Goal: Information Seeking & Learning: Learn about a topic

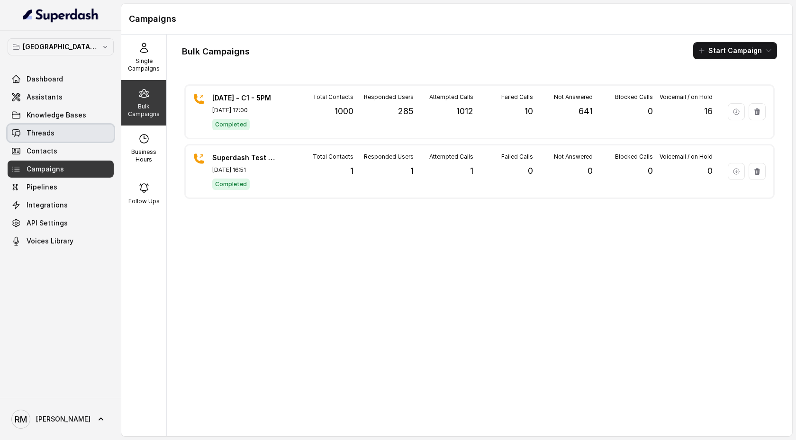
click at [66, 140] on link "Threads" at bounding box center [61, 133] width 106 height 17
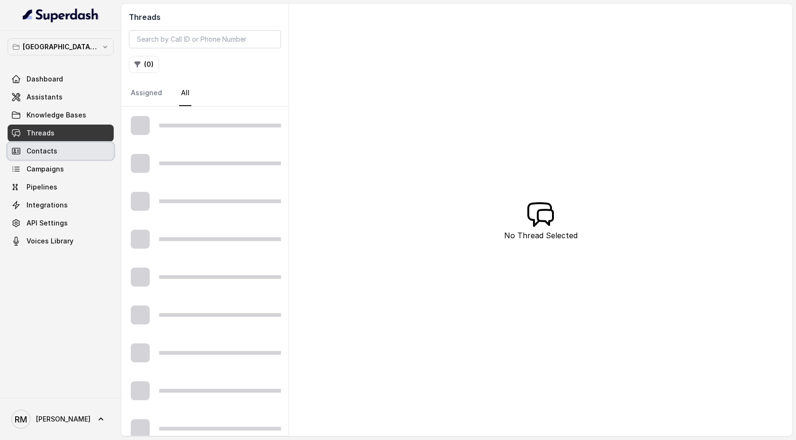
click at [66, 149] on link "Contacts" at bounding box center [61, 151] width 106 height 17
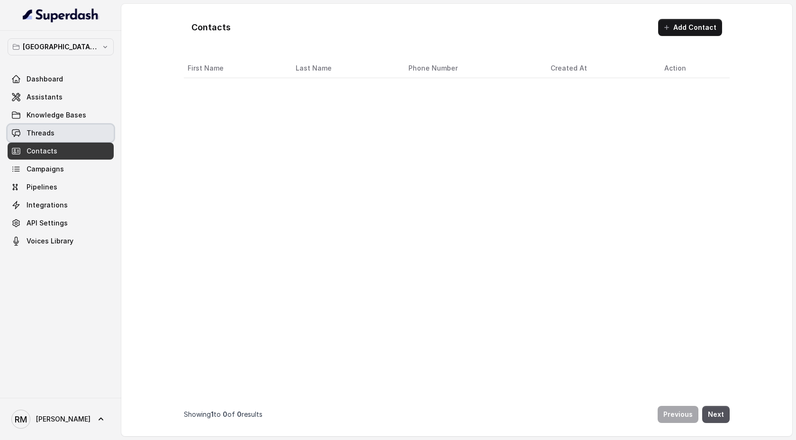
click at [64, 139] on link "Threads" at bounding box center [61, 133] width 106 height 17
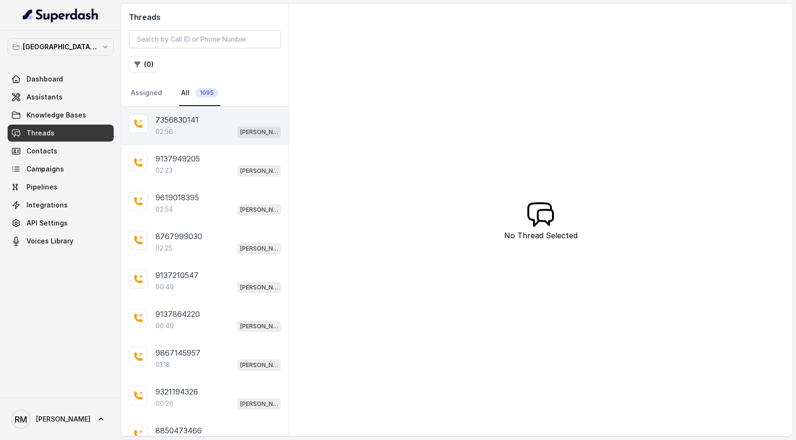
click at [193, 138] on div "7356830141 02:56 [PERSON_NAME] Mumbai Conviction HR Outbound Assistant" at bounding box center [204, 126] width 167 height 39
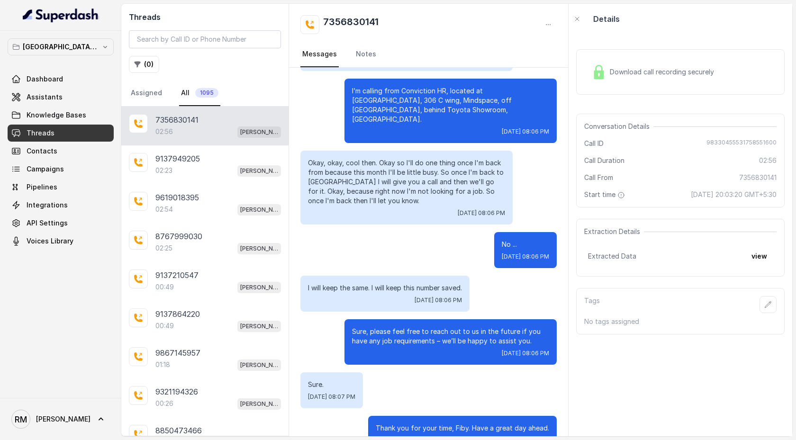
scroll to position [1433, 0]
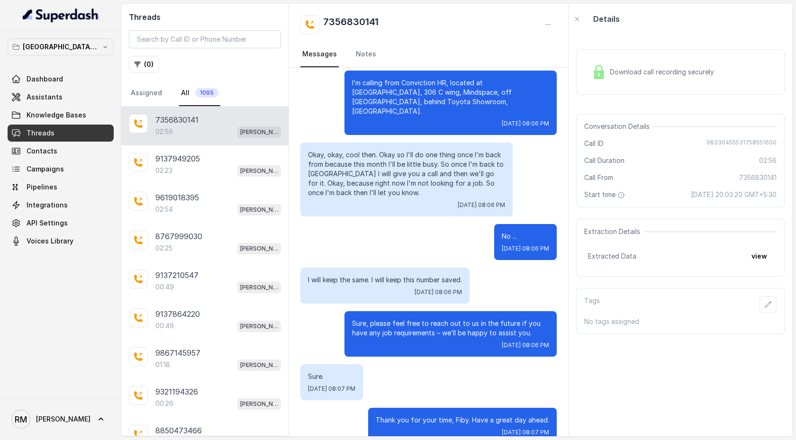
click at [628, 77] on div "Download call recording securely" at bounding box center [653, 72] width 130 height 22
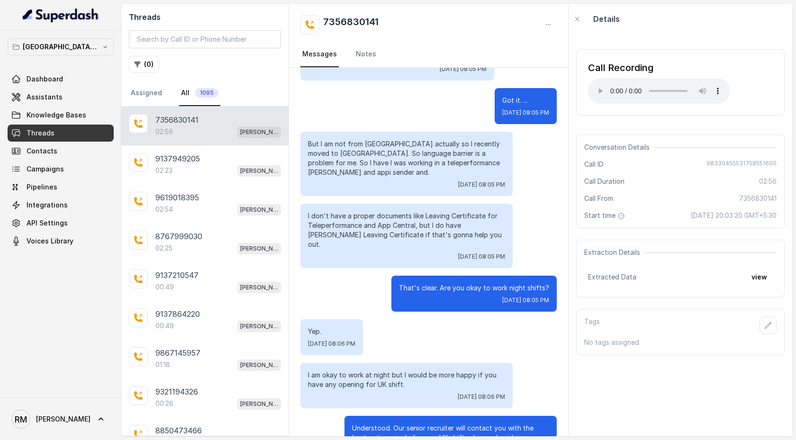
scroll to position [977, 0]
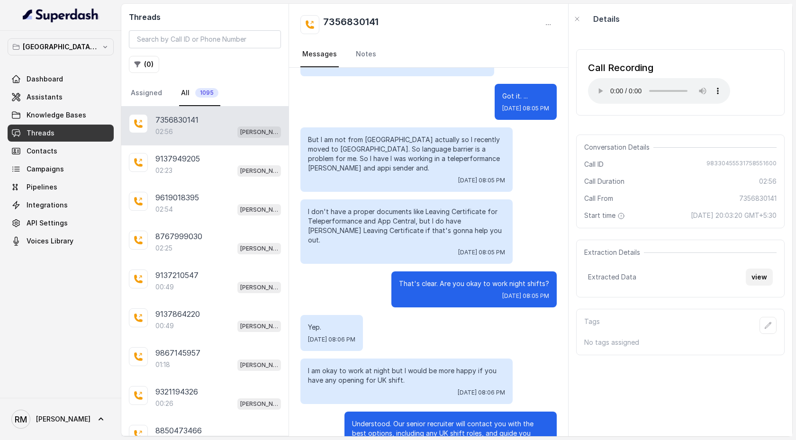
click at [761, 276] on button "view" at bounding box center [759, 277] width 27 height 17
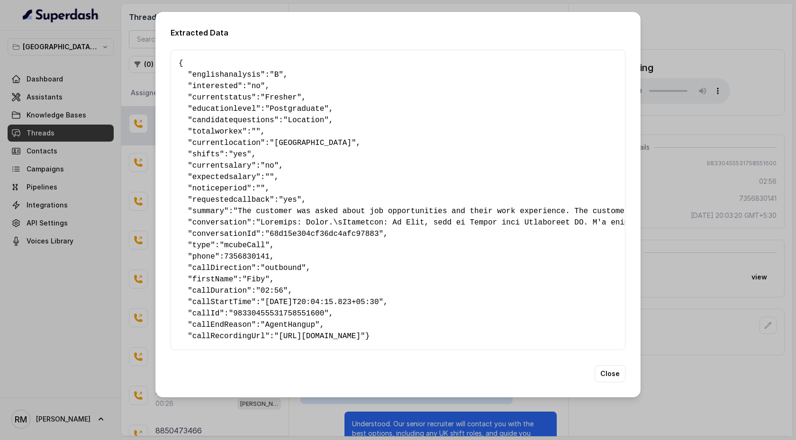
click at [688, 34] on div "Extracted Data { " englishanalysis ": "B" , " interested ": "no" , " currentsta…" at bounding box center [398, 220] width 796 height 440
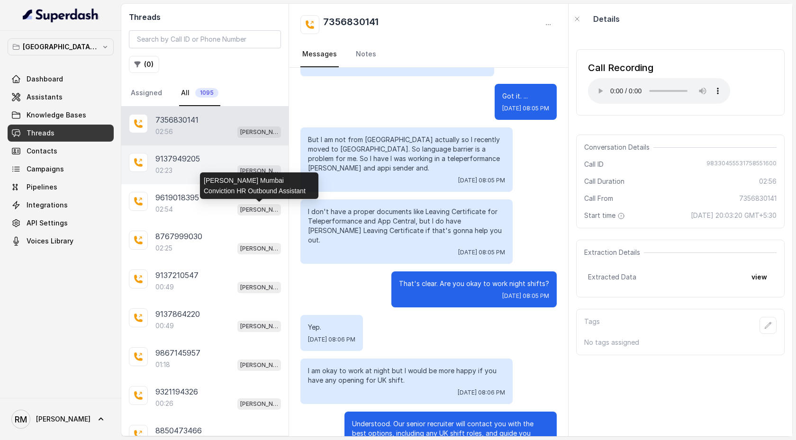
click at [191, 174] on div "02:23 [PERSON_NAME] Mumbai Conviction HR Outbound Assistant" at bounding box center [218, 170] width 126 height 12
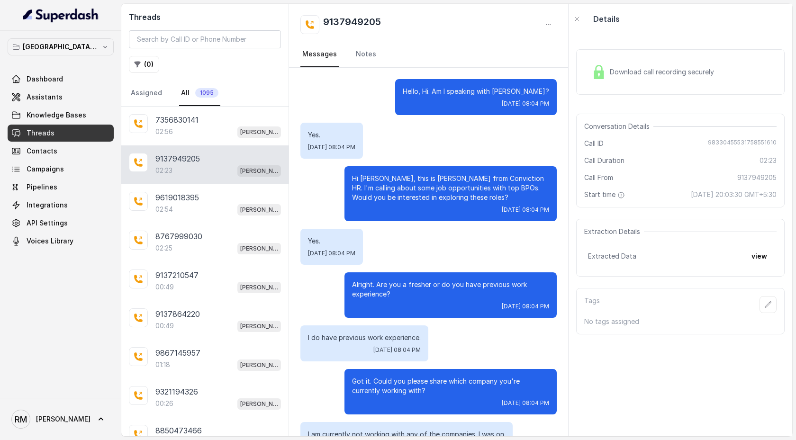
click at [625, 70] on span "Download call recording securely" at bounding box center [664, 71] width 108 height 9
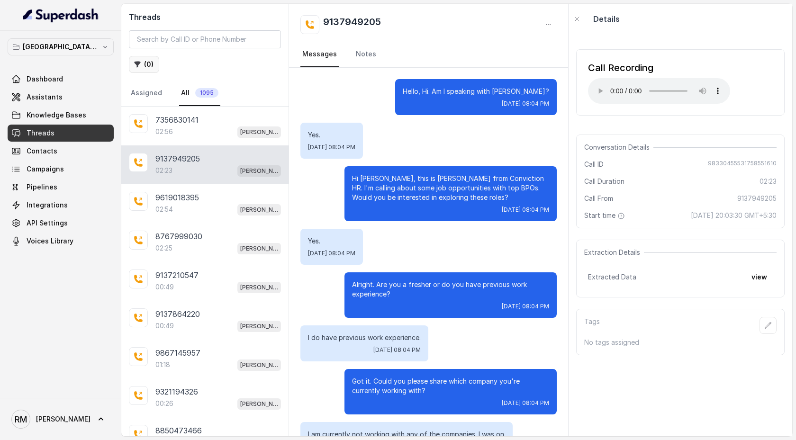
click at [149, 68] on button "( 0 )" at bounding box center [144, 64] width 30 height 17
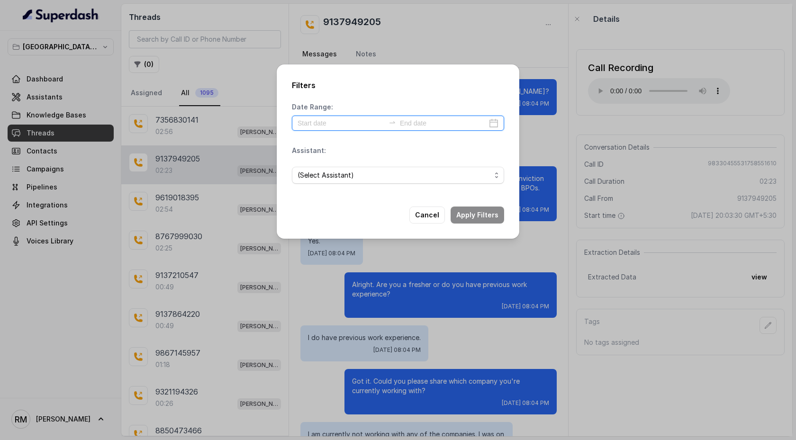
click at [341, 125] on input at bounding box center [340, 123] width 87 height 10
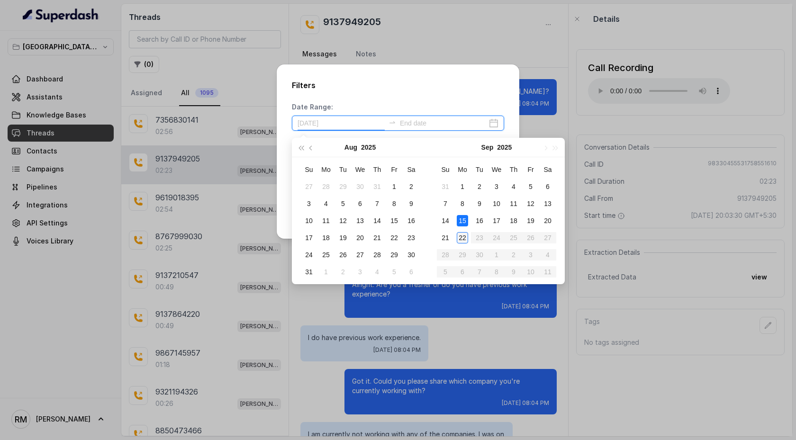
type input "[DATE]"
click at [462, 235] on div "22" at bounding box center [462, 237] width 11 height 11
click at [462, 236] on div "22" at bounding box center [462, 237] width 11 height 11
type input "[DATE]"
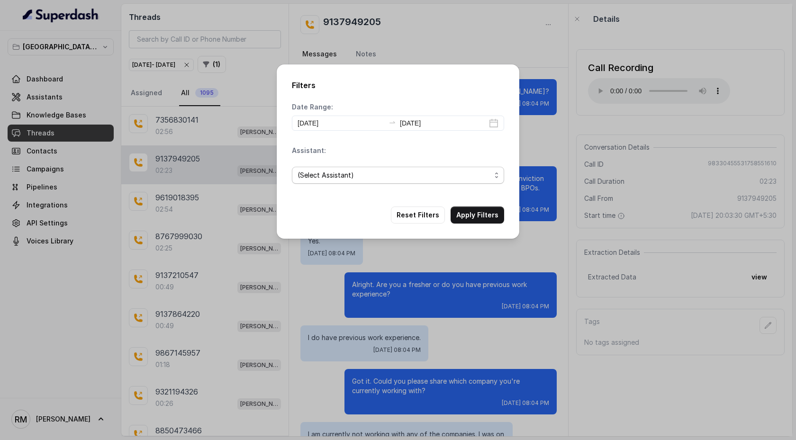
click at [414, 180] on span "(Select Assistant)" at bounding box center [393, 175] width 193 height 11
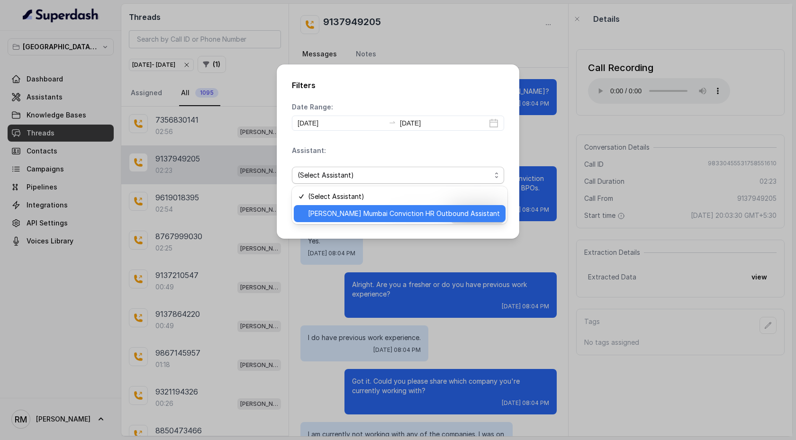
click at [409, 213] on span "[PERSON_NAME] Mumbai Conviction HR Outbound Assistant" at bounding box center [404, 213] width 192 height 11
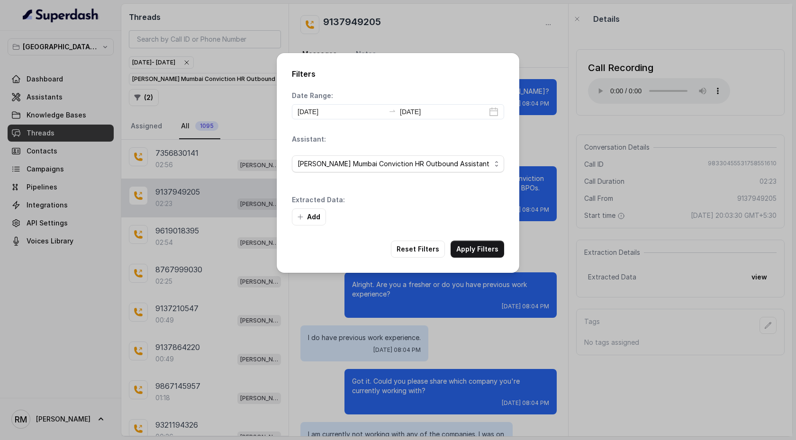
click at [485, 215] on div "Add" at bounding box center [398, 216] width 212 height 17
click at [521, 39] on div "Filters Date Range: [DATE] [DATE] Assistant: [PERSON_NAME] [GEOGRAPHIC_DATA] Co…" at bounding box center [398, 220] width 796 height 440
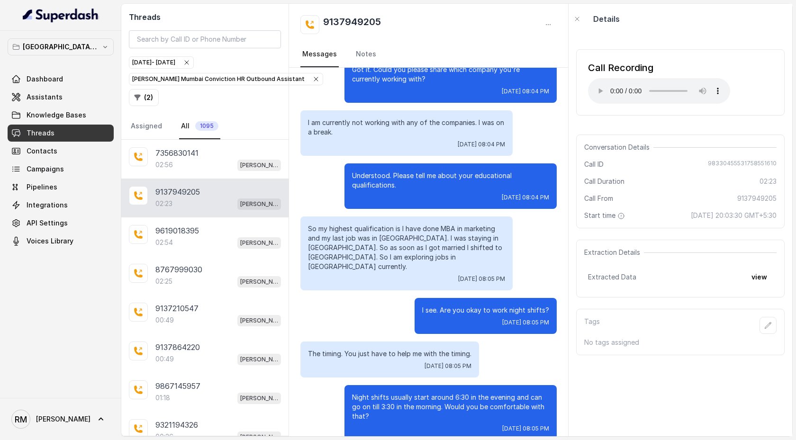
scroll to position [313, 0]
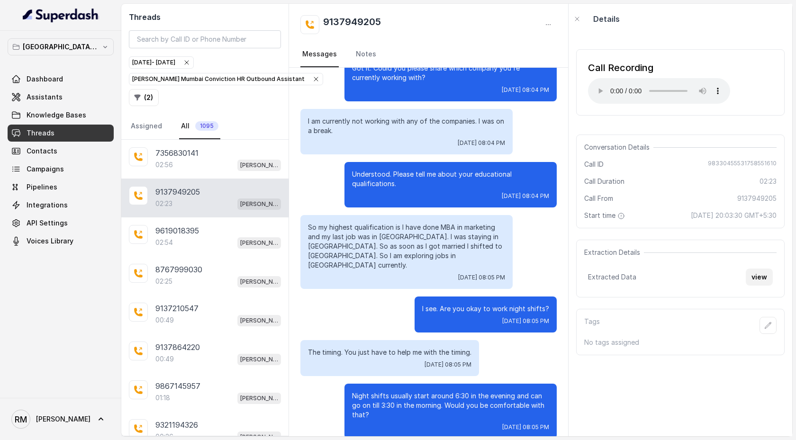
click at [765, 279] on button "view" at bounding box center [759, 277] width 27 height 17
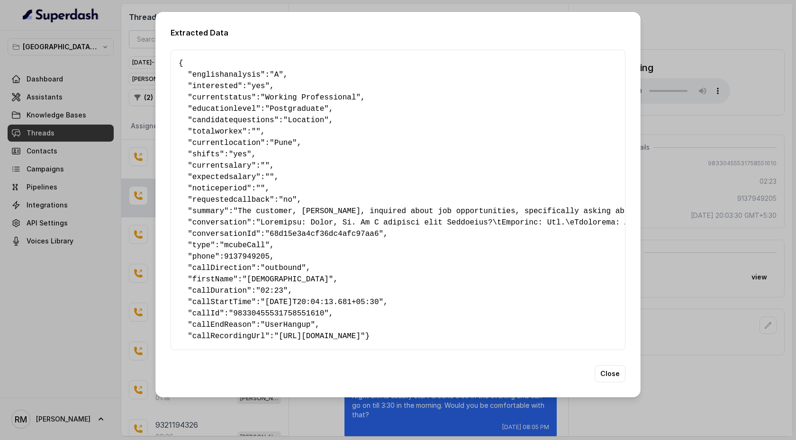
click at [682, 15] on div "Extracted Data { " englishanalysis ": "A" , " interested ": "yes" , " currentst…" at bounding box center [398, 220] width 796 height 440
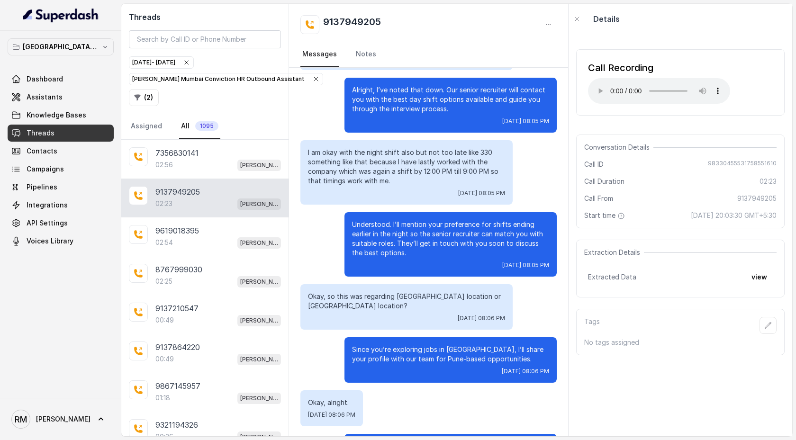
scroll to position [738, 0]
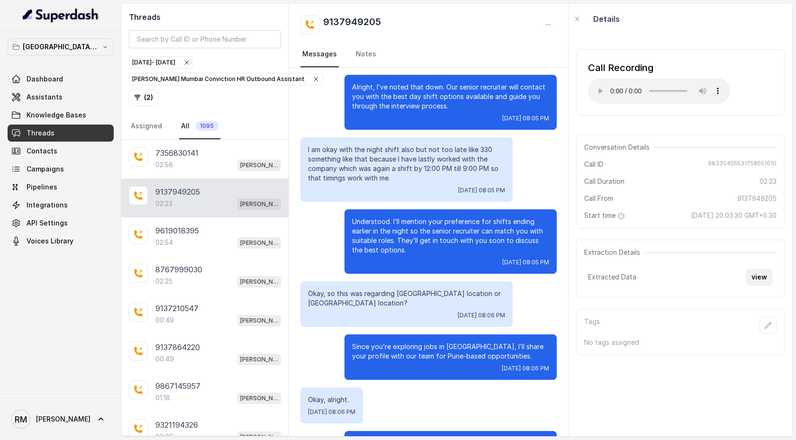
click at [758, 279] on button "view" at bounding box center [759, 277] width 27 height 17
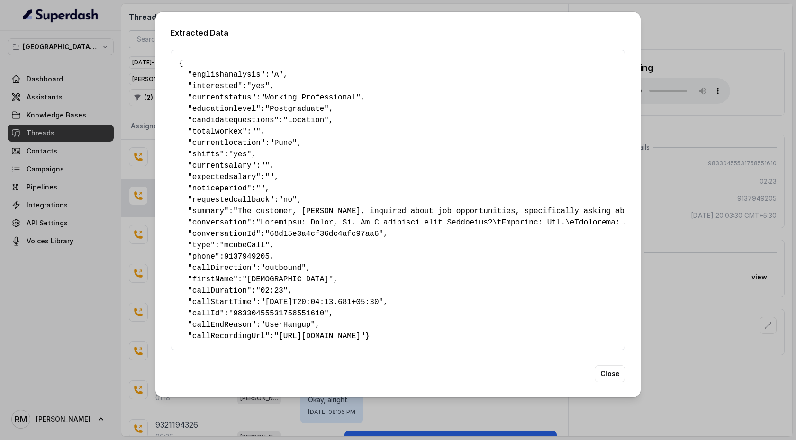
click at [686, 39] on div "Extracted Data { " englishanalysis ": "A" , " interested ": "yes" , " currentst…" at bounding box center [398, 220] width 796 height 440
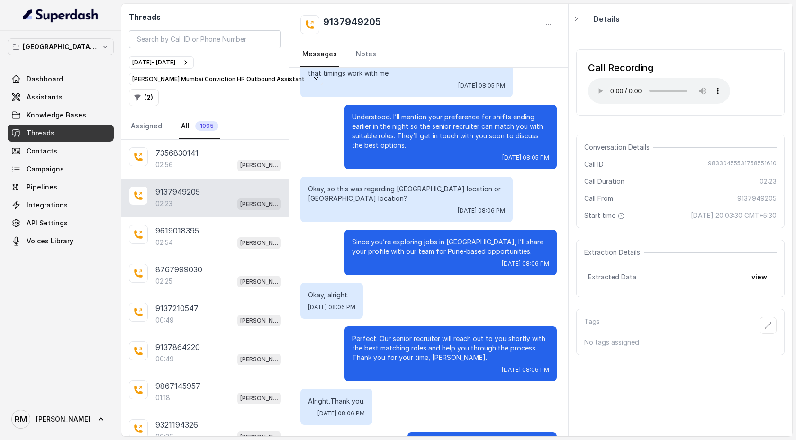
scroll to position [867, 0]
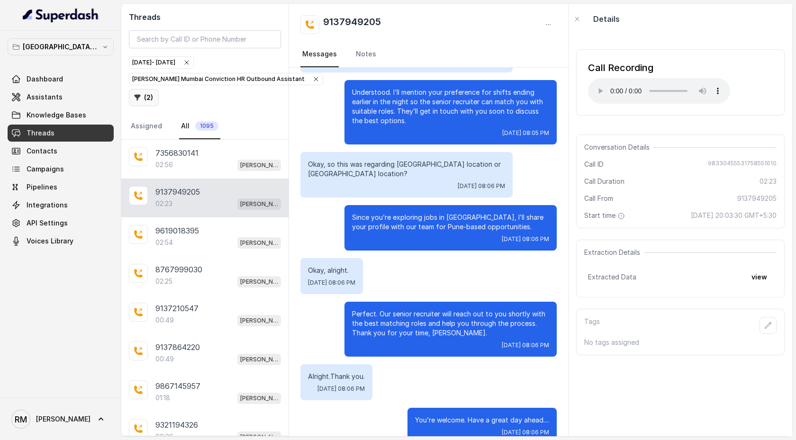
click at [150, 93] on button "( 2 )" at bounding box center [144, 97] width 30 height 17
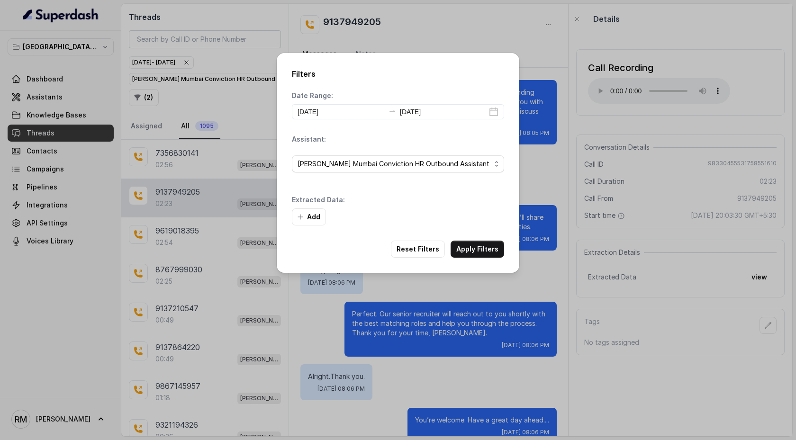
click at [317, 218] on button "Add" at bounding box center [309, 216] width 34 height 17
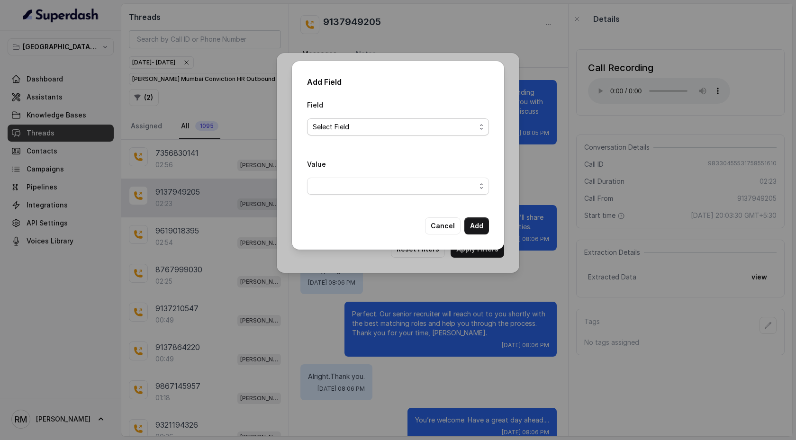
click at [365, 128] on span "Select Field" at bounding box center [394, 126] width 163 height 11
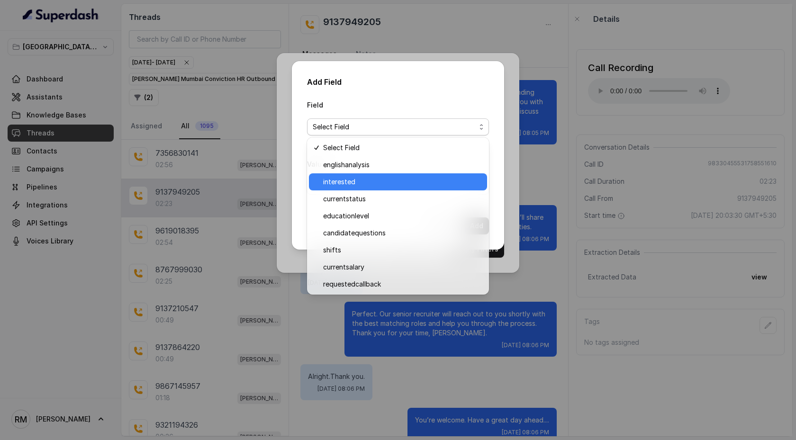
click at [359, 180] on span "interested" at bounding box center [402, 181] width 158 height 11
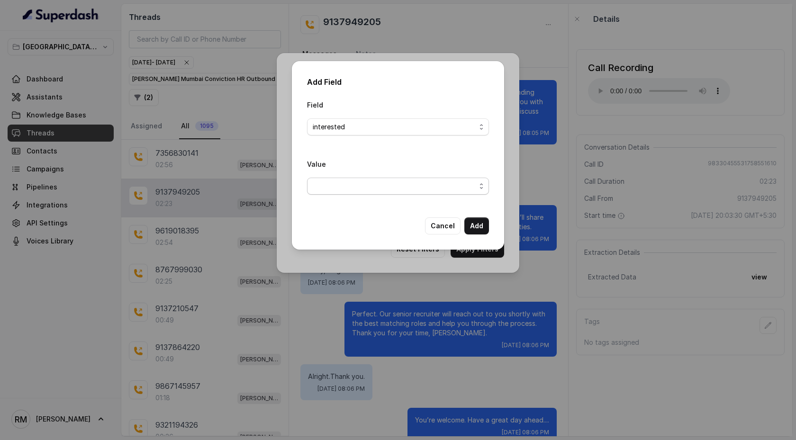
click at [359, 179] on span "button" at bounding box center [398, 186] width 182 height 17
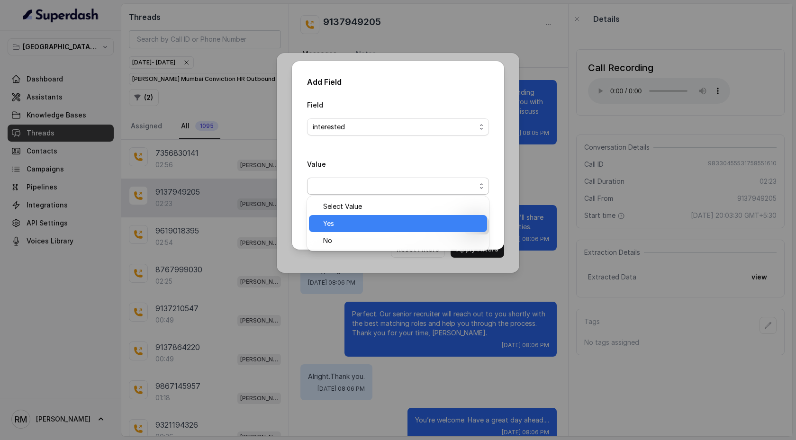
click at [358, 218] on span "Yes" at bounding box center [402, 223] width 158 height 11
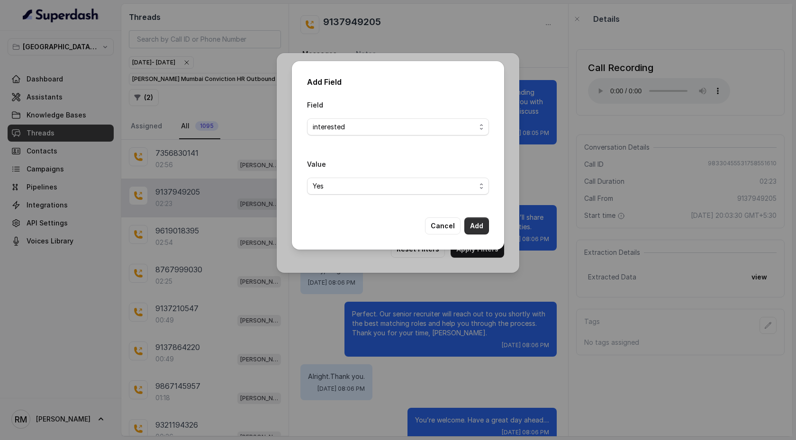
click at [480, 229] on button "Add" at bounding box center [476, 225] width 25 height 17
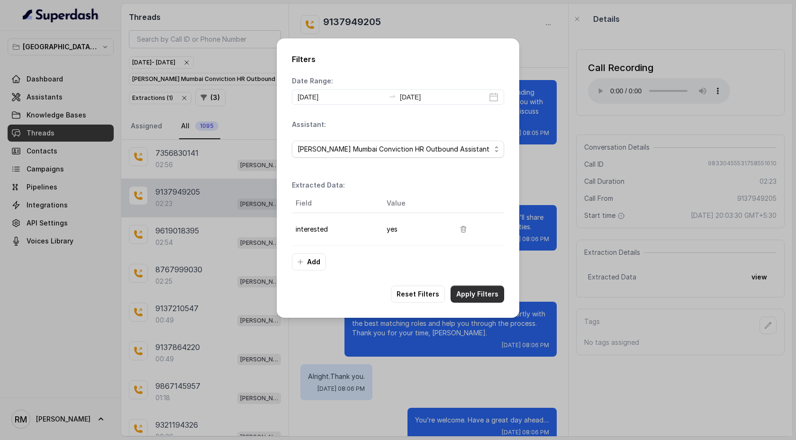
click at [484, 291] on button "Apply Filters" at bounding box center [477, 294] width 54 height 17
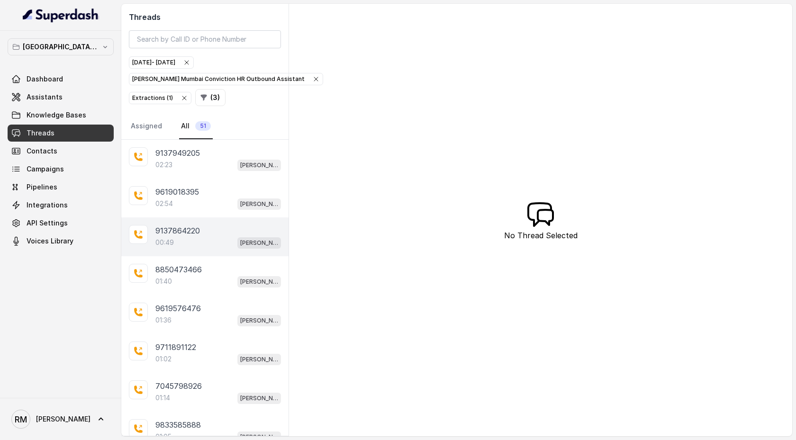
click at [206, 231] on div "9137864220" at bounding box center [218, 230] width 126 height 11
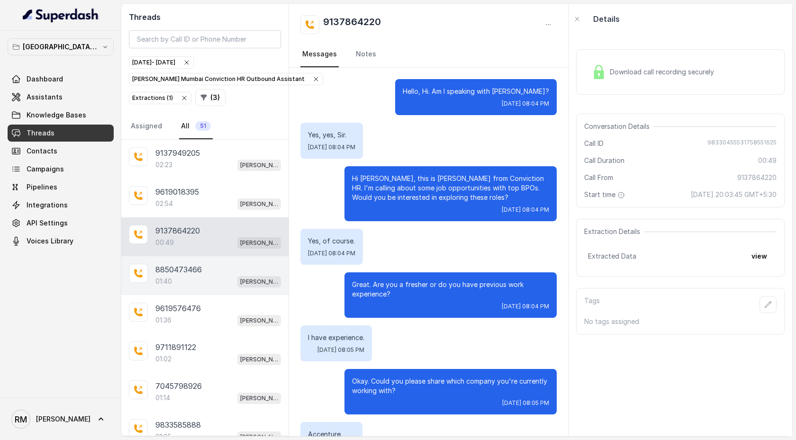
click at [212, 275] on div "01:40 [PERSON_NAME] Mumbai Conviction HR Outbound Assistant" at bounding box center [218, 281] width 126 height 12
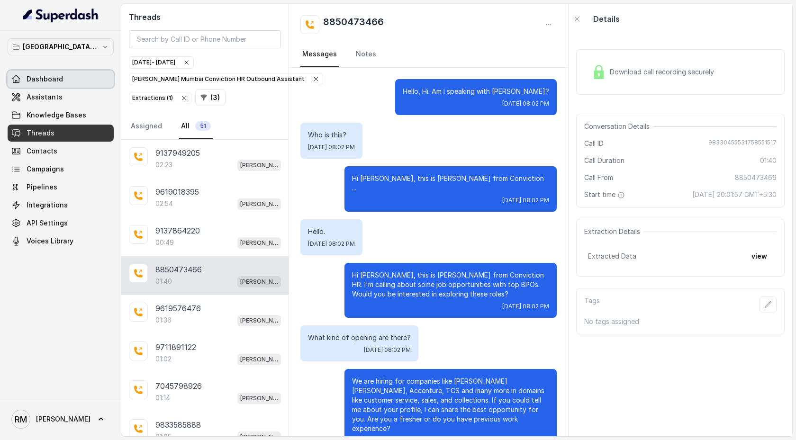
click at [73, 81] on link "Dashboard" at bounding box center [61, 79] width 106 height 17
